Goal: Transaction & Acquisition: Purchase product/service

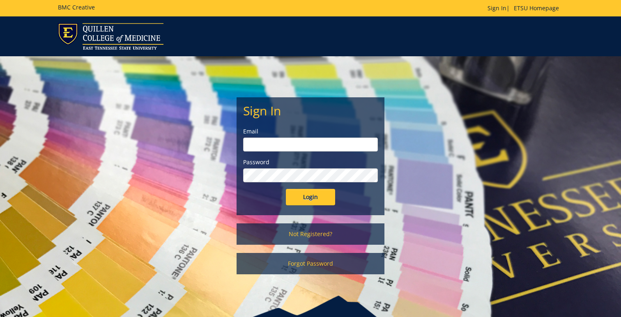
type input "syedjh@etsu.edu"
click at [326, 199] on input "Login" at bounding box center [310, 197] width 49 height 16
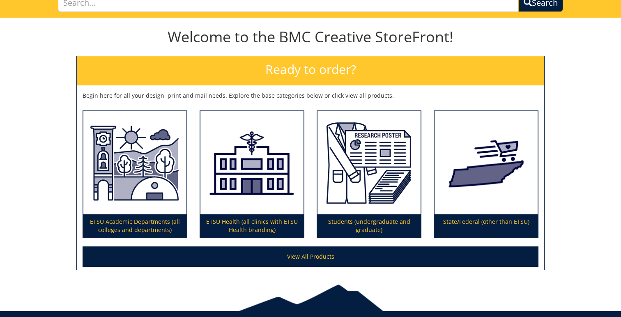
scroll to position [101, 0]
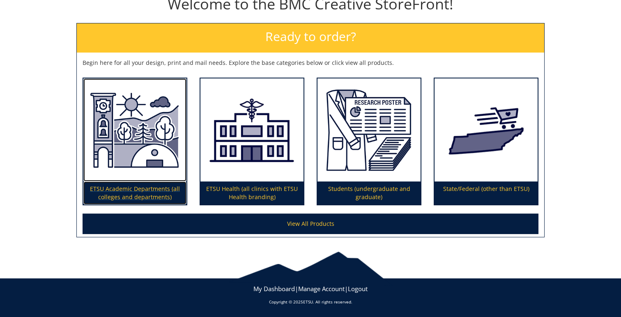
click at [132, 190] on p "ETSU Academic Departments (all colleges and departments)" at bounding box center [134, 193] width 103 height 23
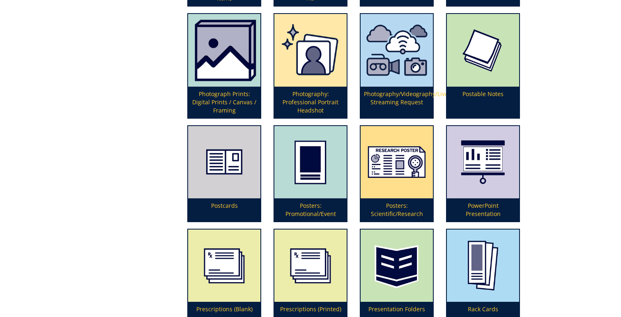
scroll to position [1858, 0]
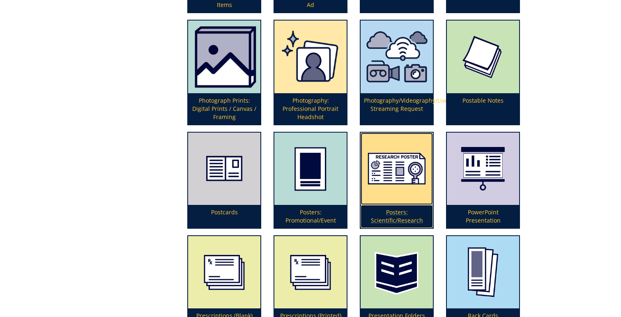
click at [390, 196] on img at bounding box center [397, 169] width 72 height 72
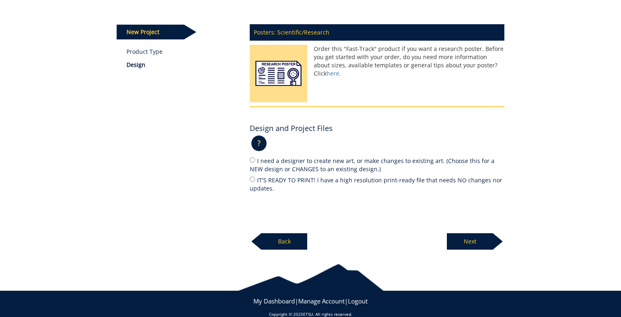
scroll to position [104, 0]
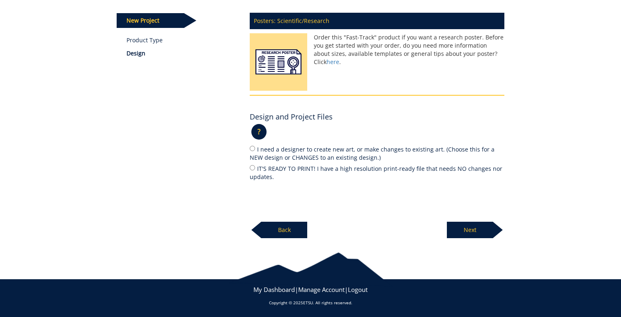
click at [252, 171] on label "IT'S READY TO PRINT! I have a high resolution print-ready file that needs NO ch…" at bounding box center [377, 172] width 255 height 17
click at [252, 171] on input "IT'S READY TO PRINT! I have a high resolution print-ready file that needs NO ch…" at bounding box center [252, 167] width 5 height 5
radio input "true"
click at [384, 205] on div "Posters: Scientific/Research Order this "Fast-Track" product if you want a rese…" at bounding box center [377, 123] width 267 height 231
click at [465, 230] on p "Next" at bounding box center [470, 230] width 46 height 16
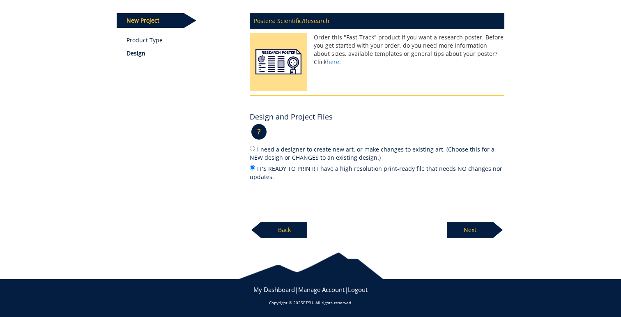
scroll to position [90, 0]
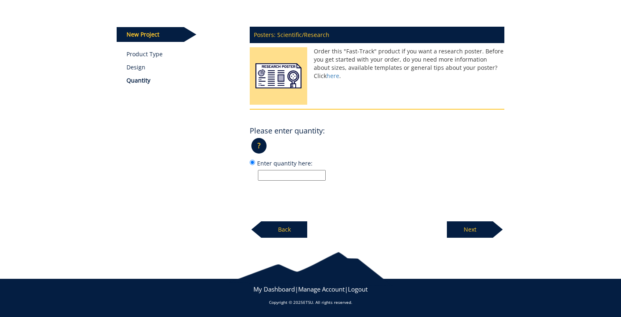
click at [288, 181] on div "Posters: Scientific/Research Order this "Fast-Track" product if you want a rese…" at bounding box center [377, 130] width 267 height 217
click at [281, 176] on input "Enter quantity here:" at bounding box center [292, 175] width 68 height 11
type input "1"
click at [377, 182] on div "Posters: Scientific/Research Order this "Fast-Track" product if you want a rese…" at bounding box center [377, 130] width 267 height 217
click at [471, 234] on p "Next" at bounding box center [470, 230] width 46 height 16
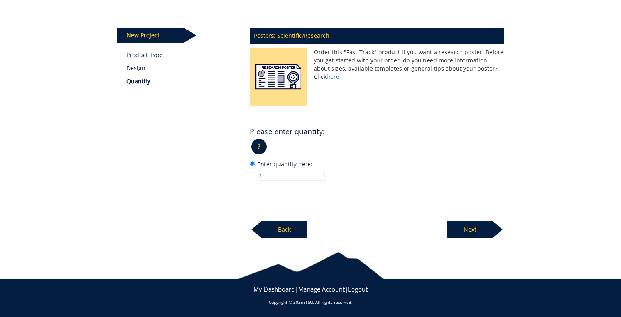
scroll to position [88, 0]
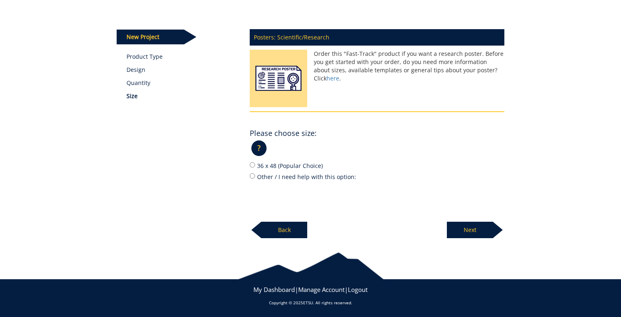
click at [252, 167] on label "36 x 48 (Popular Choice)" at bounding box center [377, 165] width 255 height 9
click at [252, 167] on input "36 x 48 (Popular Choice)" at bounding box center [252, 164] width 5 height 5
radio input "true"
click at [409, 222] on div "Posters: Scientific/Research Order this "Fast-Track" product if you want a rese…" at bounding box center [377, 131] width 267 height 215
click at [469, 227] on p "Next" at bounding box center [470, 230] width 46 height 16
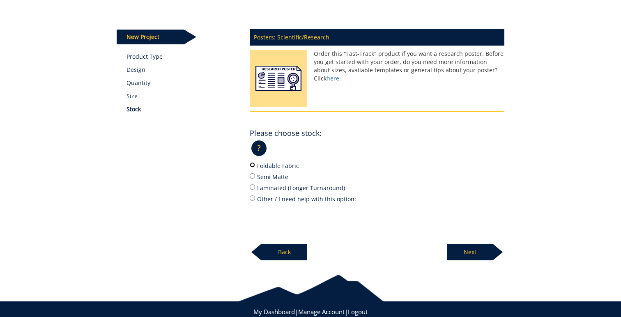
click at [252, 164] on input "Foldable Fabric" at bounding box center [252, 164] width 5 height 5
radio input "true"
click at [370, 245] on div "Posters: Scientific/Research Order this "Fast-Track" product if you want a rese…" at bounding box center [377, 142] width 267 height 237
click at [463, 252] on p "Next" at bounding box center [470, 252] width 46 height 16
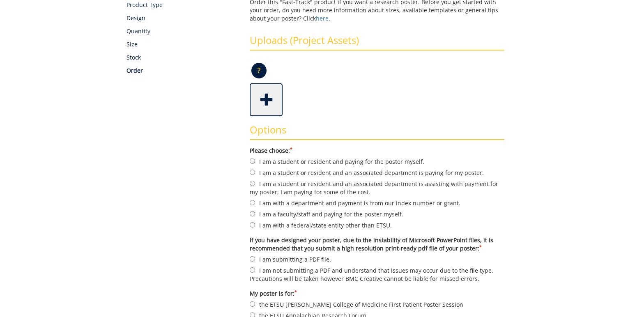
scroll to position [154, 0]
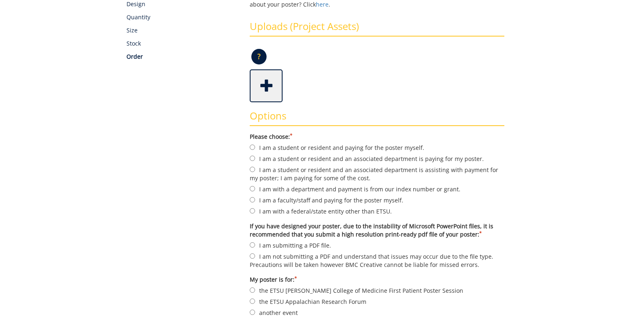
click at [270, 87] on span at bounding box center [267, 85] width 33 height 29
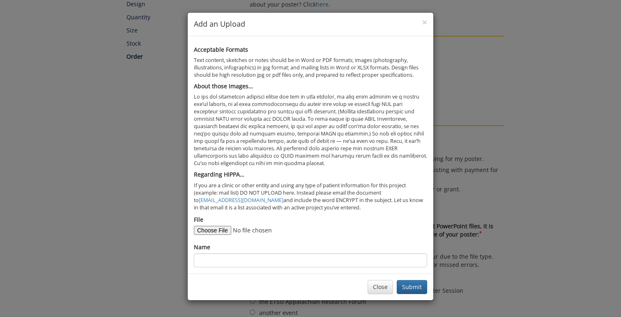
type input "C:\fakepath\Atypical Malignancy in PJS .pdf"
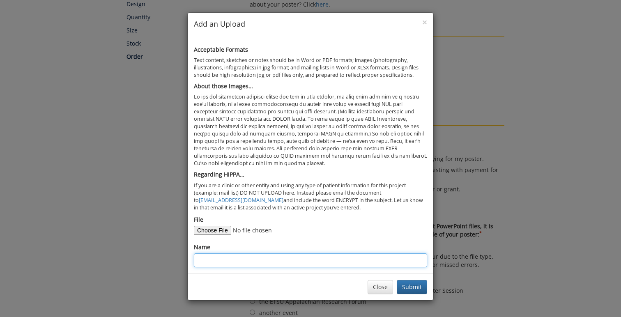
click at [247, 255] on input "Name" at bounding box center [310, 261] width 233 height 14
type input "P"
type input "CHEST 2025 Research Poster - PJS"
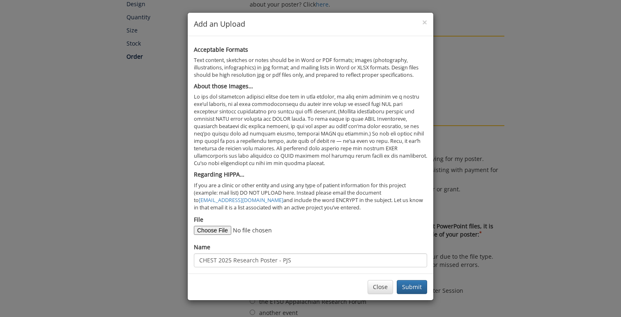
click at [341, 235] on form "File Name CHEST 2025 Research Poster - PJS" at bounding box center [310, 242] width 233 height 52
click at [408, 288] on button "Submit" at bounding box center [412, 287] width 30 height 14
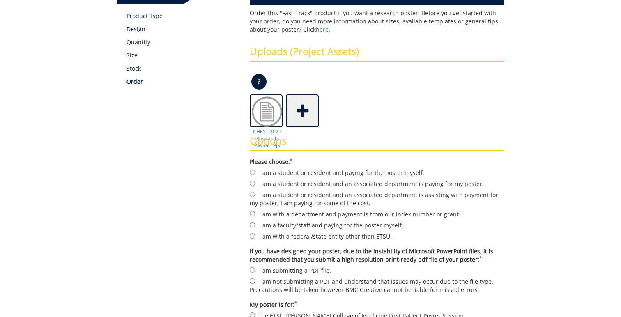
click at [416, 122] on div "CHEST 2025 Research Poster - PJS" at bounding box center [377, 111] width 255 height 33
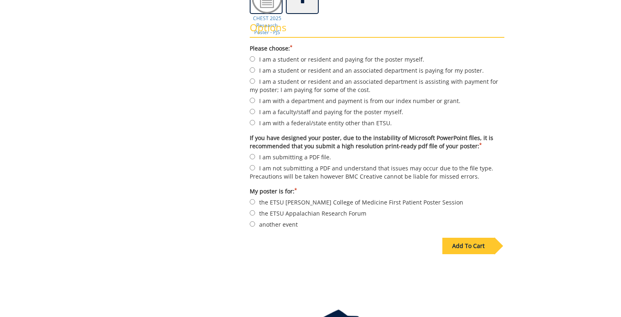
scroll to position [243, 0]
click at [344, 56] on label "I am a student or resident and paying for the poster myself." at bounding box center [377, 57] width 255 height 9
click at [255, 56] on input "I am a student or resident and paying for the poster myself." at bounding box center [252, 57] width 5 height 5
radio input "true"
click at [353, 69] on label "I am a student or resident and an associated department is paying for my poster." at bounding box center [377, 69] width 255 height 9
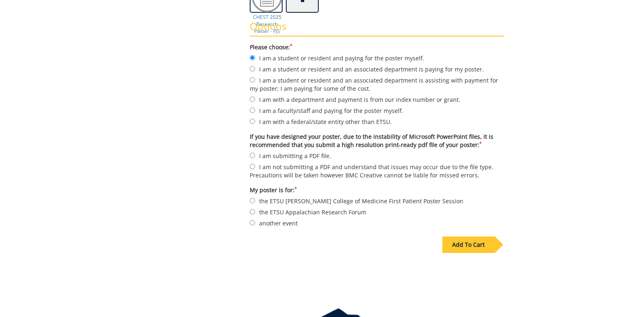
click at [255, 69] on input "I am a student or resident and an associated department is paying for my poster." at bounding box center [252, 68] width 5 height 5
radio input "true"
click at [351, 79] on label "I am a student or resident and an associated department is assisting with payme…" at bounding box center [377, 84] width 255 height 17
click at [255, 79] on input "I am a student or resident and an associated department is assisting with payme…" at bounding box center [252, 79] width 5 height 5
radio input "true"
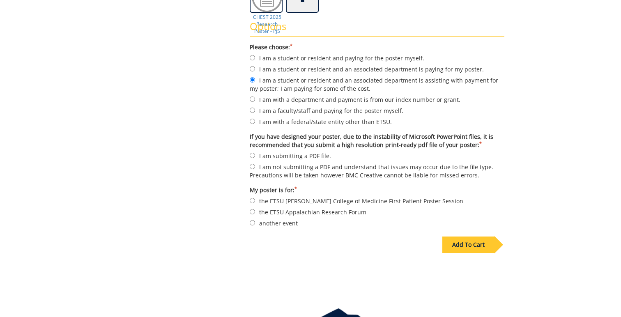
click at [345, 99] on label "I am with a department and payment is from our index number or grant." at bounding box center [377, 99] width 255 height 9
click at [255, 99] on input "I am with a department and payment is from our index number or grant." at bounding box center [252, 99] width 5 height 5
radio input "true"
click at [342, 113] on label "I am a faculty/staff and paying for the poster myself." at bounding box center [377, 110] width 255 height 9
click at [255, 113] on input "I am a faculty/staff and paying for the poster myself." at bounding box center [252, 110] width 5 height 5
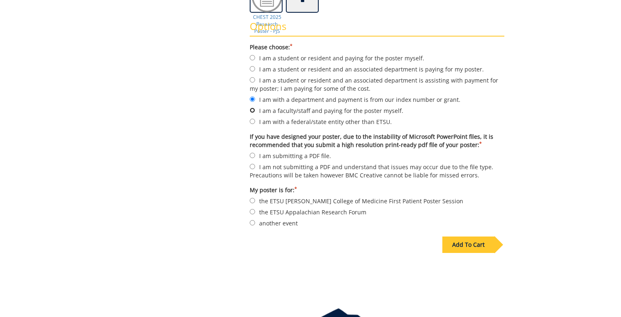
radio input "true"
click at [340, 128] on form "Please choose: * I am a student or resident and paying for the poster myself. I…" at bounding box center [377, 135] width 255 height 185
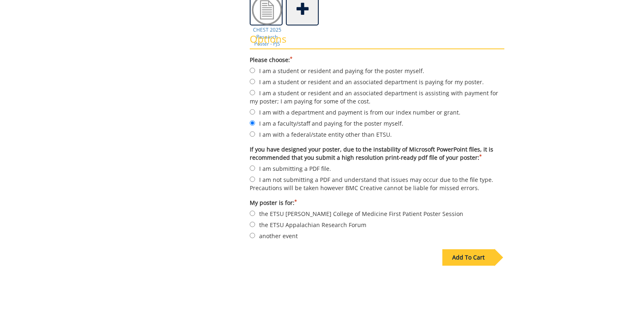
scroll to position [224, 0]
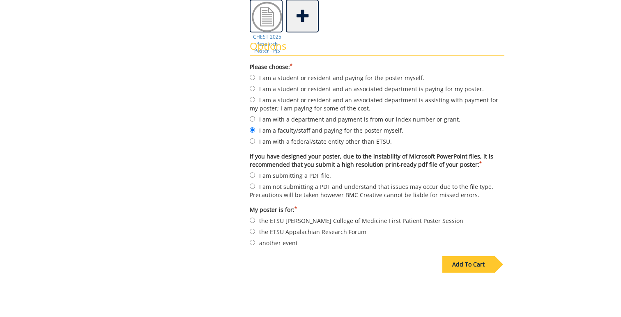
click at [322, 174] on label "I am submitting a PDF file." at bounding box center [377, 175] width 255 height 9
click at [255, 174] on input "I am submitting a PDF file." at bounding box center [252, 175] width 5 height 5
radio input "true"
click at [284, 243] on label "another event" at bounding box center [377, 242] width 255 height 9
click at [255, 243] on input "another event" at bounding box center [252, 242] width 5 height 5
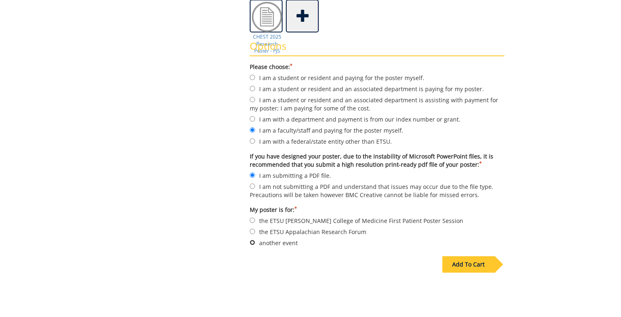
radio input "true"
click at [324, 80] on label "I am a student or resident and paying for the poster myself." at bounding box center [377, 77] width 255 height 9
click at [255, 80] on input "I am a student or resident and paying for the poster myself." at bounding box center [252, 77] width 5 height 5
radio input "true"
click at [378, 283] on div "Add To Cart" at bounding box center [311, 281] width 401 height 65
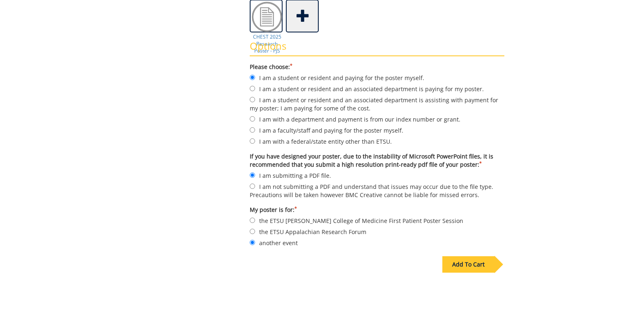
click at [477, 265] on div "Add To Cart" at bounding box center [469, 264] width 52 height 16
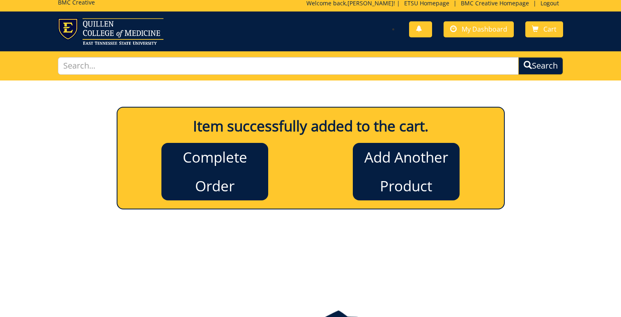
scroll to position [0, 0]
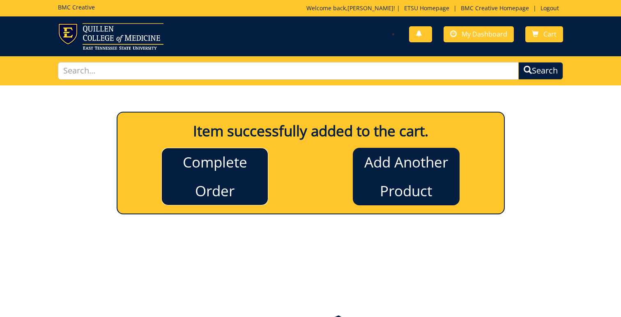
click at [241, 178] on link "Complete Order" at bounding box center [215, 177] width 107 height 58
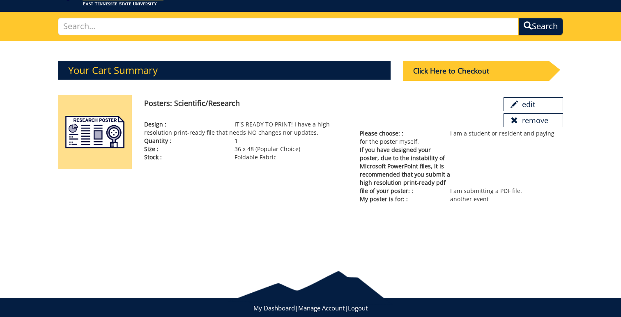
scroll to position [63, 0]
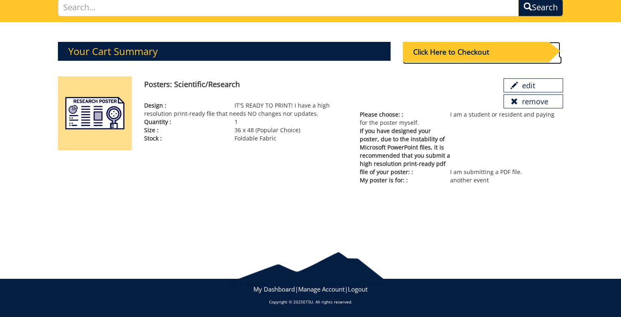
click at [455, 55] on div "Click Here to Checkout" at bounding box center [476, 52] width 146 height 20
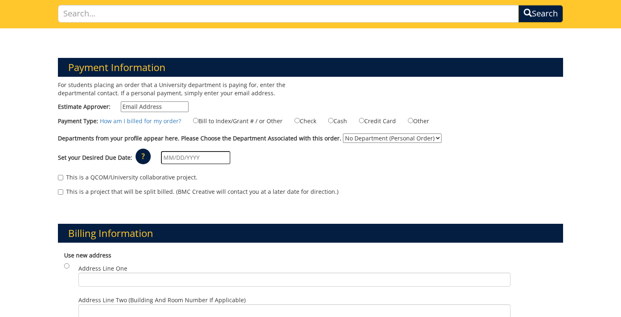
scroll to position [66, 0]
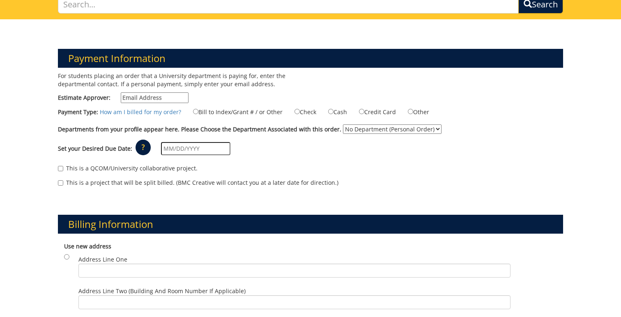
click at [151, 99] on input "Estimate Approver:" at bounding box center [155, 97] width 68 height 11
click at [240, 86] on p "For students placing an order that a University department is paying for, enter…" at bounding box center [181, 80] width 247 height 16
click at [173, 99] on input "Estimate Approver:" at bounding box center [155, 97] width 68 height 11
type input "[EMAIL_ADDRESS][DOMAIN_NAME]"
type input "1569 [GEOGRAPHIC_DATA]"
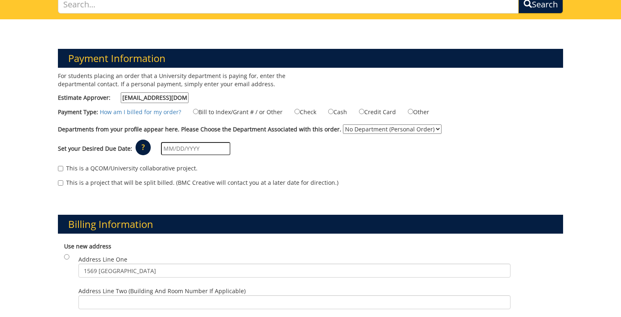
type input "Johnson City"
type input "37604"
click at [285, 166] on div "This is a QCOM/University collaborative project." at bounding box center [310, 170] width 505 height 12
click at [362, 113] on label "Credit Card" at bounding box center [372, 111] width 47 height 9
click at [362, 113] on input "Credit Card" at bounding box center [361, 111] width 5 height 5
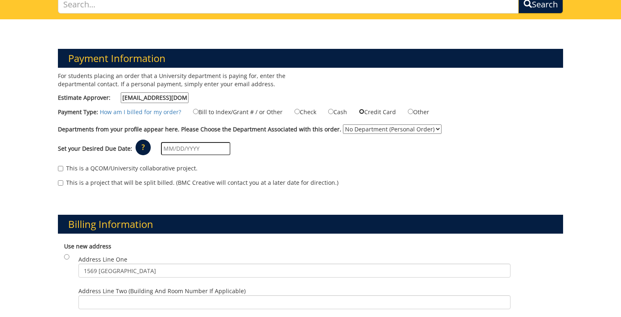
radio input "true"
click at [354, 155] on div "Set your Desired Due Date: ? × How long will my project take to finish? : Pleas…" at bounding box center [311, 149] width 518 height 23
click at [357, 132] on select "No Department (Personal Order) Medical Library" at bounding box center [392, 129] width 99 height 9
select select "118"
click at [343, 125] on select "No Department (Personal Order) Medical Library" at bounding box center [392, 129] width 99 height 9
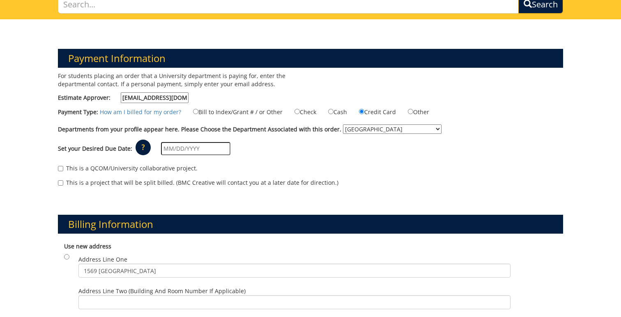
click at [254, 161] on div "This is a QCOM/University collaborative project. This is a project that will be…" at bounding box center [311, 177] width 518 height 35
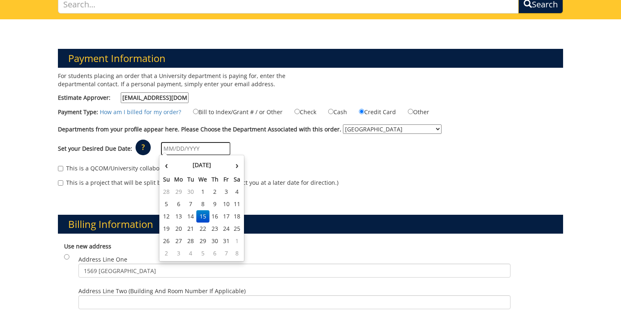
click at [194, 150] on input "text" at bounding box center [195, 148] width 69 height 13
click at [178, 232] on td "20" at bounding box center [178, 229] width 13 height 12
type input "[DATE]"
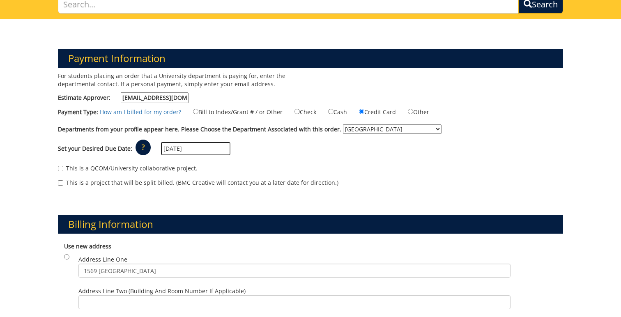
click at [187, 167] on label "This is a QCOM/University collaborative project." at bounding box center [128, 168] width 140 height 8
click at [63, 167] on input "This is a QCOM/University collaborative project." at bounding box center [60, 168] width 5 height 5
click at [183, 167] on label "This is a QCOM/University collaborative project." at bounding box center [128, 168] width 140 height 8
click at [99, 168] on label "This is a QCOM/University collaborative project." at bounding box center [128, 168] width 140 height 8
click at [63, 168] on input "This is a QCOM/University collaborative project." at bounding box center [60, 168] width 5 height 5
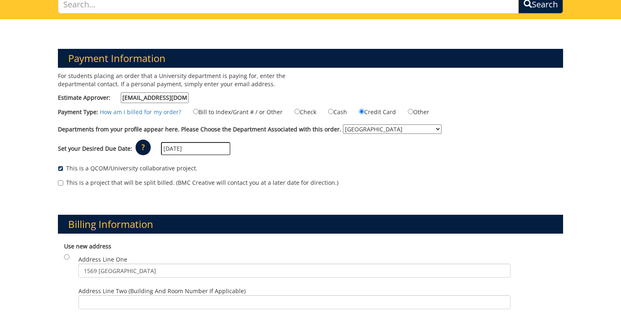
checkbox input "false"
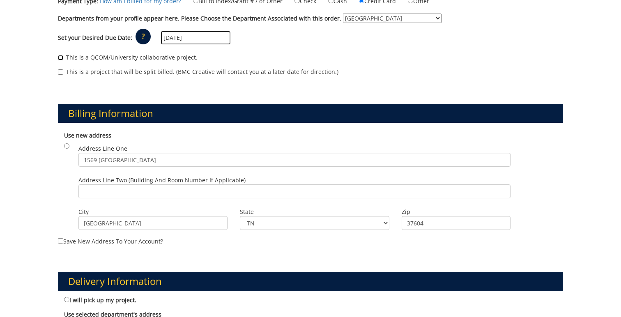
scroll to position [198, 0]
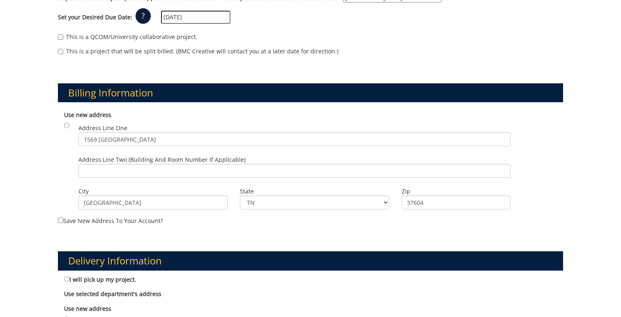
click at [198, 117] on label "Use new address" at bounding box center [310, 115] width 493 height 8
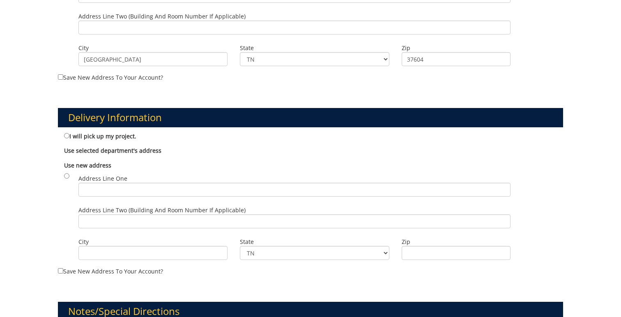
scroll to position [353, 0]
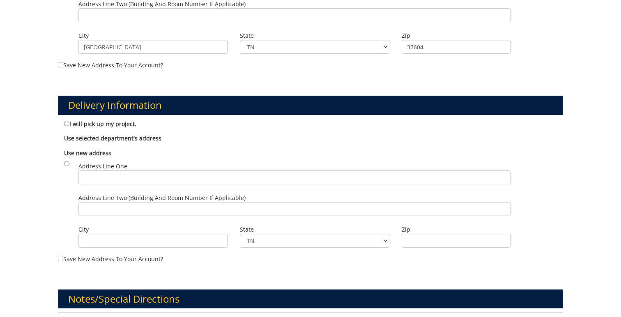
click at [113, 123] on label "I will pick up my project." at bounding box center [100, 123] width 72 height 9
click at [69, 123] on input "I will pick up my project." at bounding box center [66, 123] width 5 height 5
radio input "true"
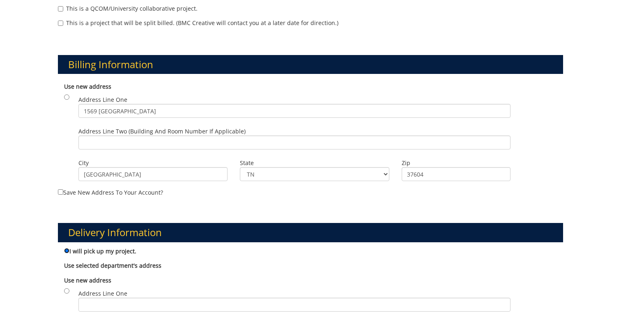
scroll to position [228, 0]
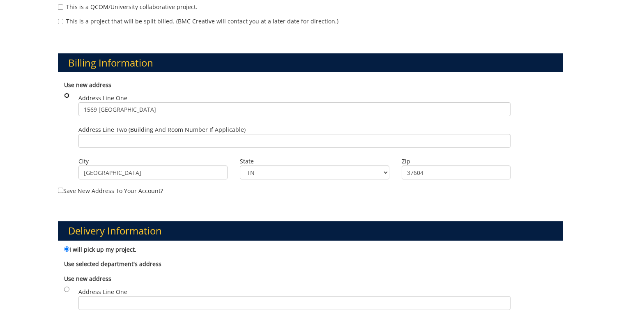
click at [66, 96] on input "radio" at bounding box center [66, 95] width 5 height 5
radio input "true"
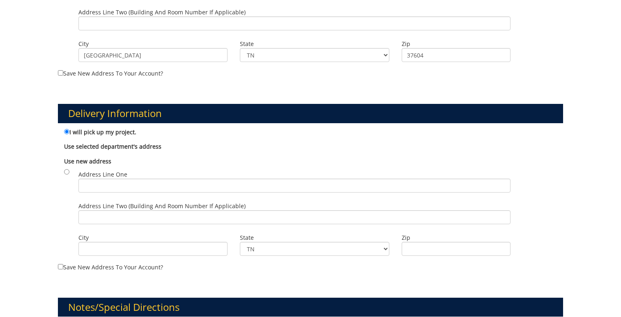
scroll to position [378, 0]
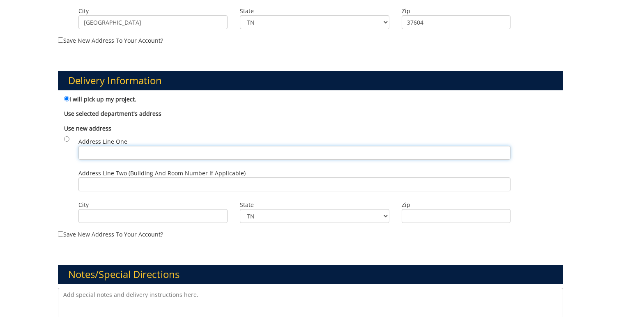
click at [146, 152] on input "Address Line One" at bounding box center [294, 153] width 432 height 14
click at [197, 118] on div "Use selected department's address No department is currently selected." at bounding box center [310, 113] width 505 height 14
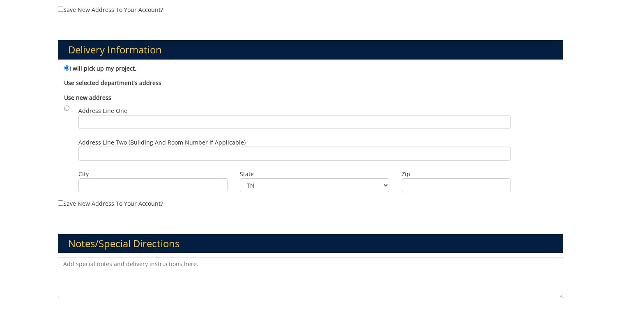
scroll to position [413, 0]
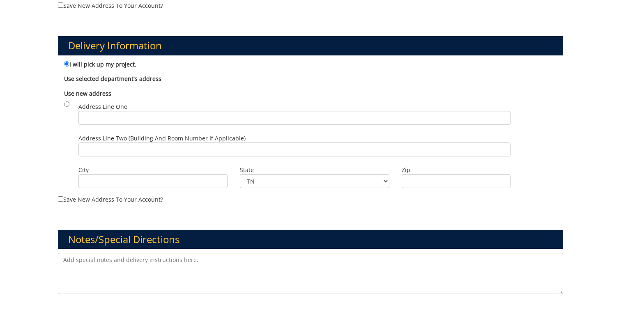
click at [200, 97] on div "Use new address Address Line One Address Line Two (Building and Room Number if …" at bounding box center [310, 139] width 505 height 109
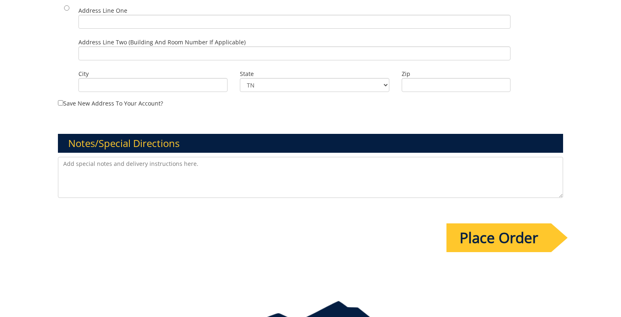
scroll to position [557, 0]
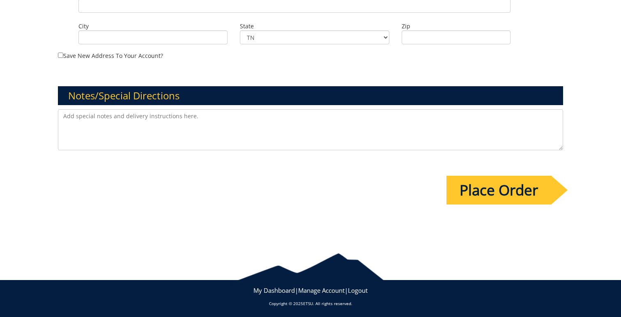
click at [500, 198] on input "Place Order" at bounding box center [499, 190] width 105 height 29
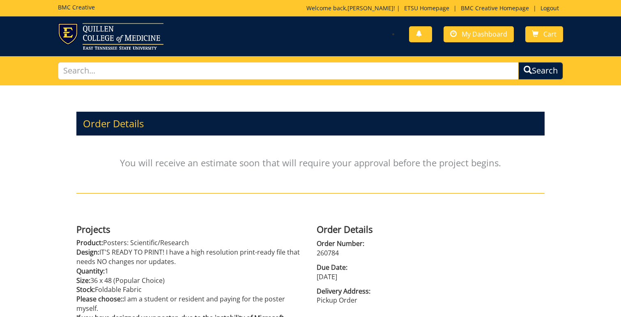
scroll to position [129, 0]
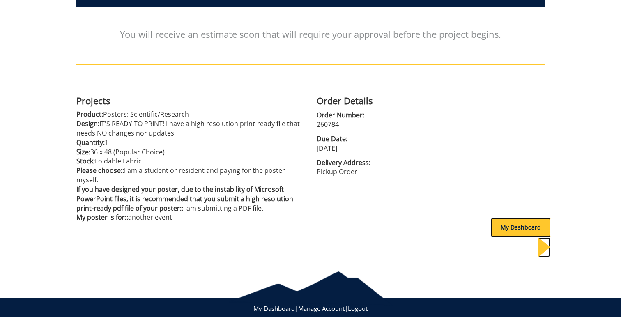
click at [515, 228] on div "My Dashboard" at bounding box center [521, 228] width 60 height 20
